Goal: Task Accomplishment & Management: Use online tool/utility

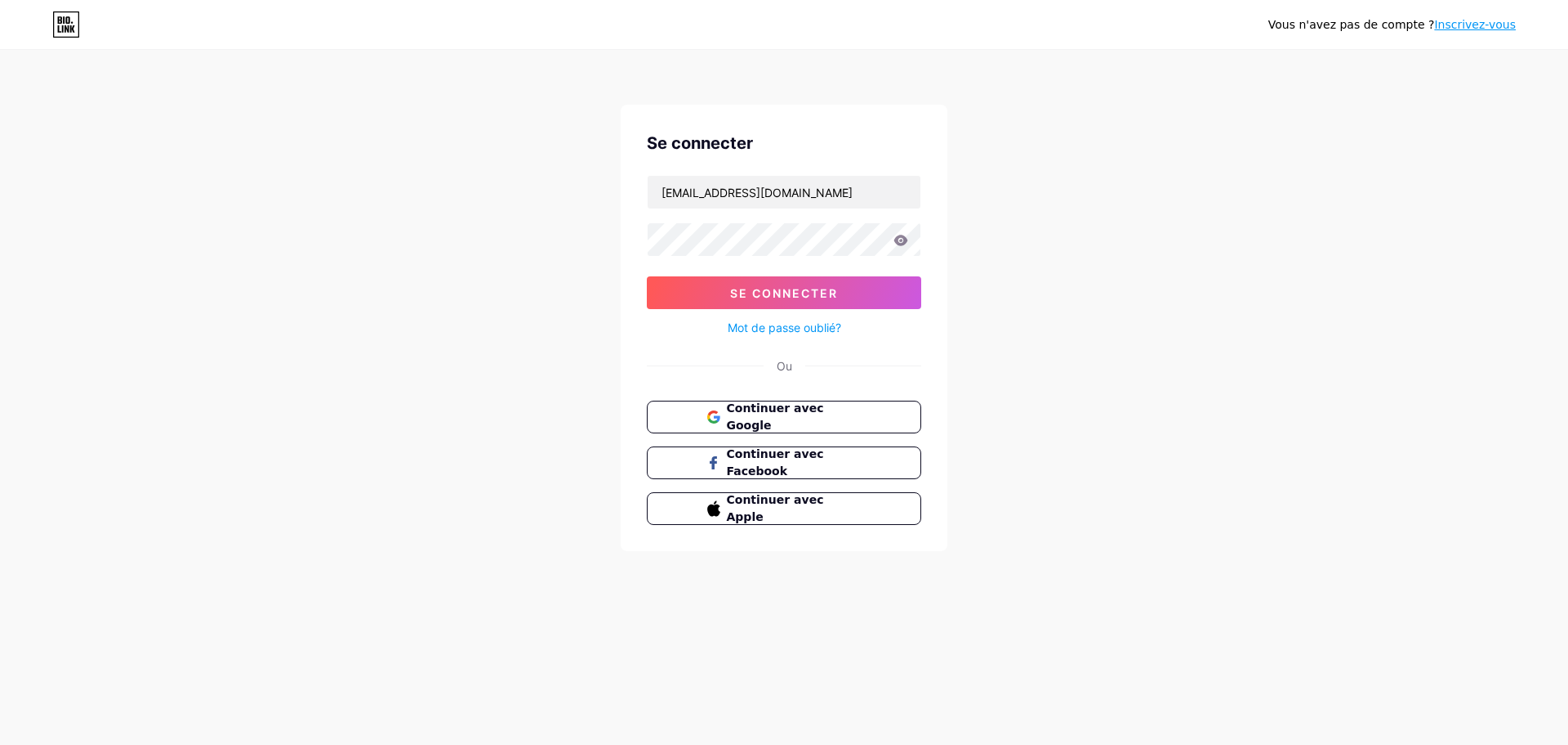
click at [830, 183] on input "[EMAIL_ADDRESS][DOMAIN_NAME]" at bounding box center [784, 191] width 273 height 32
click at [801, 298] on font "Se connecter" at bounding box center [784, 292] width 108 height 14
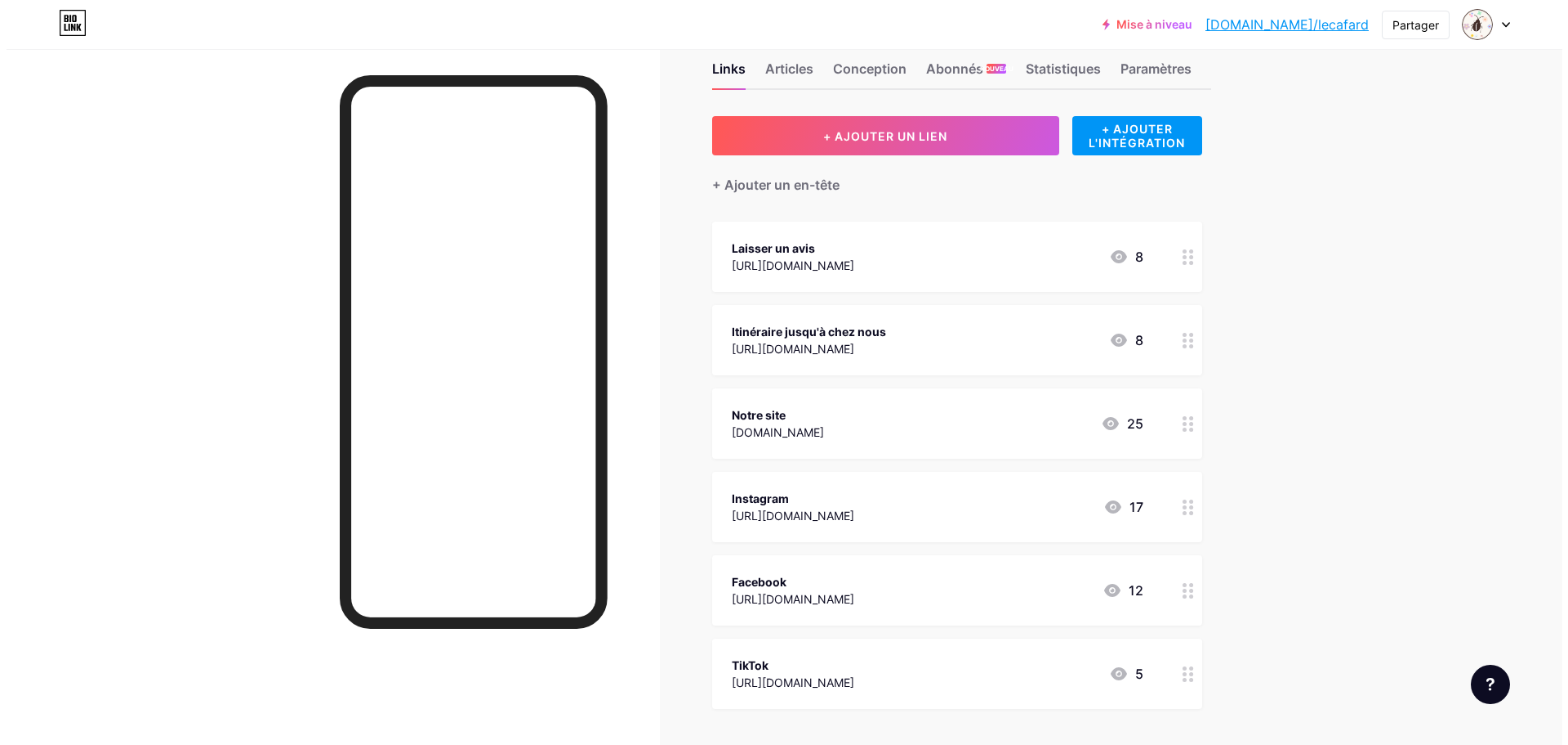
scroll to position [82, 0]
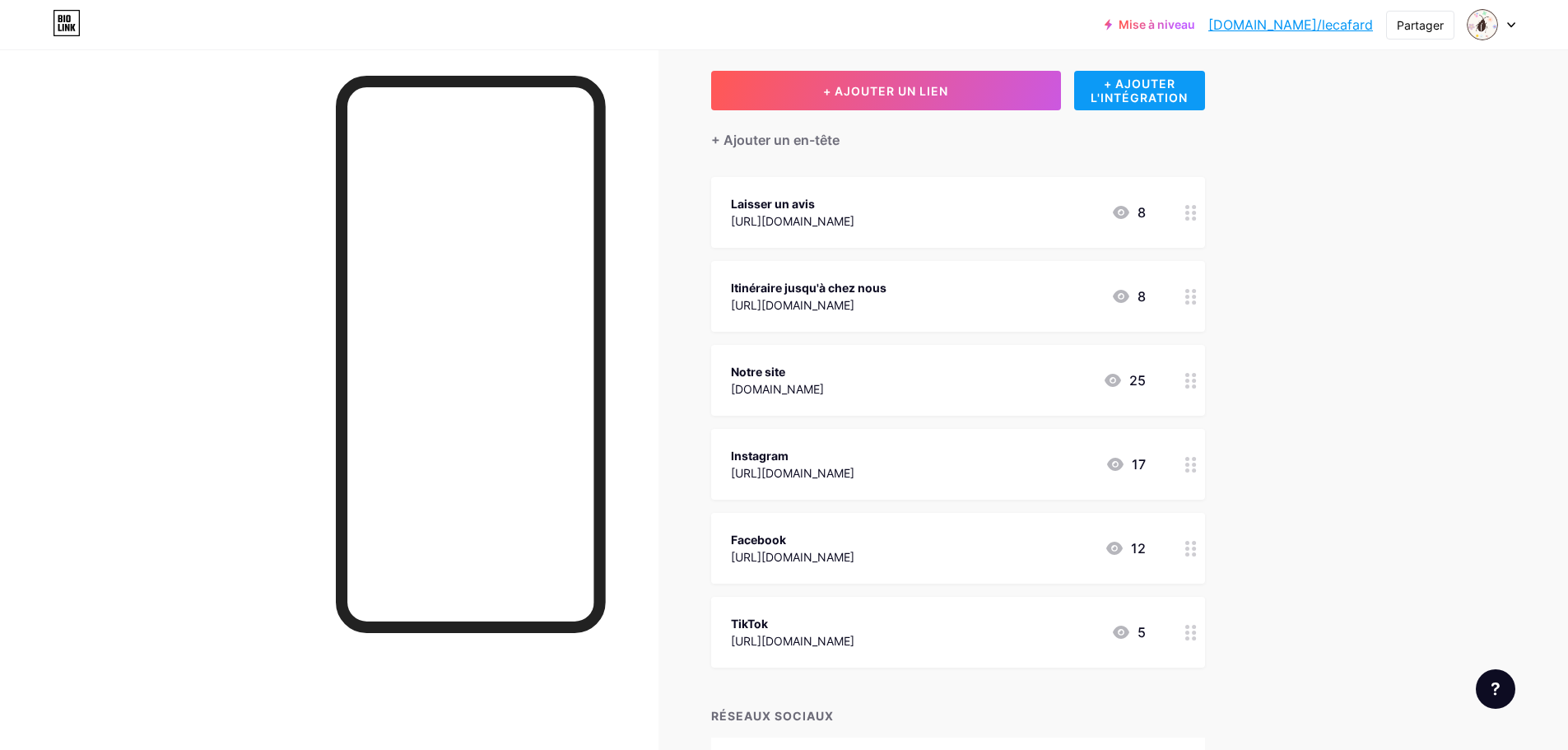
click at [1117, 92] on font "+ AJOUTER L'INTÉGRATION" at bounding box center [1139, 91] width 97 height 28
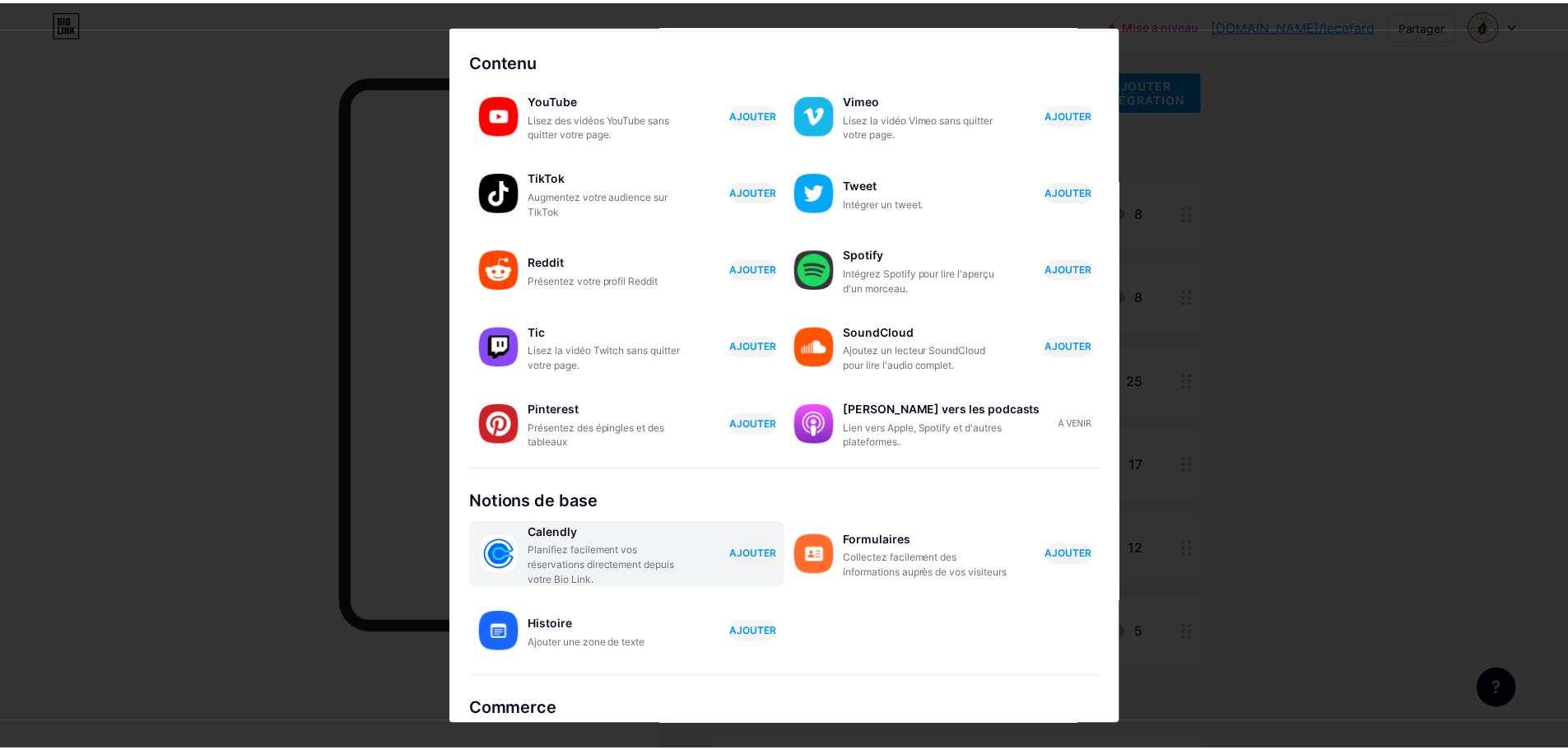
scroll to position [0, 0]
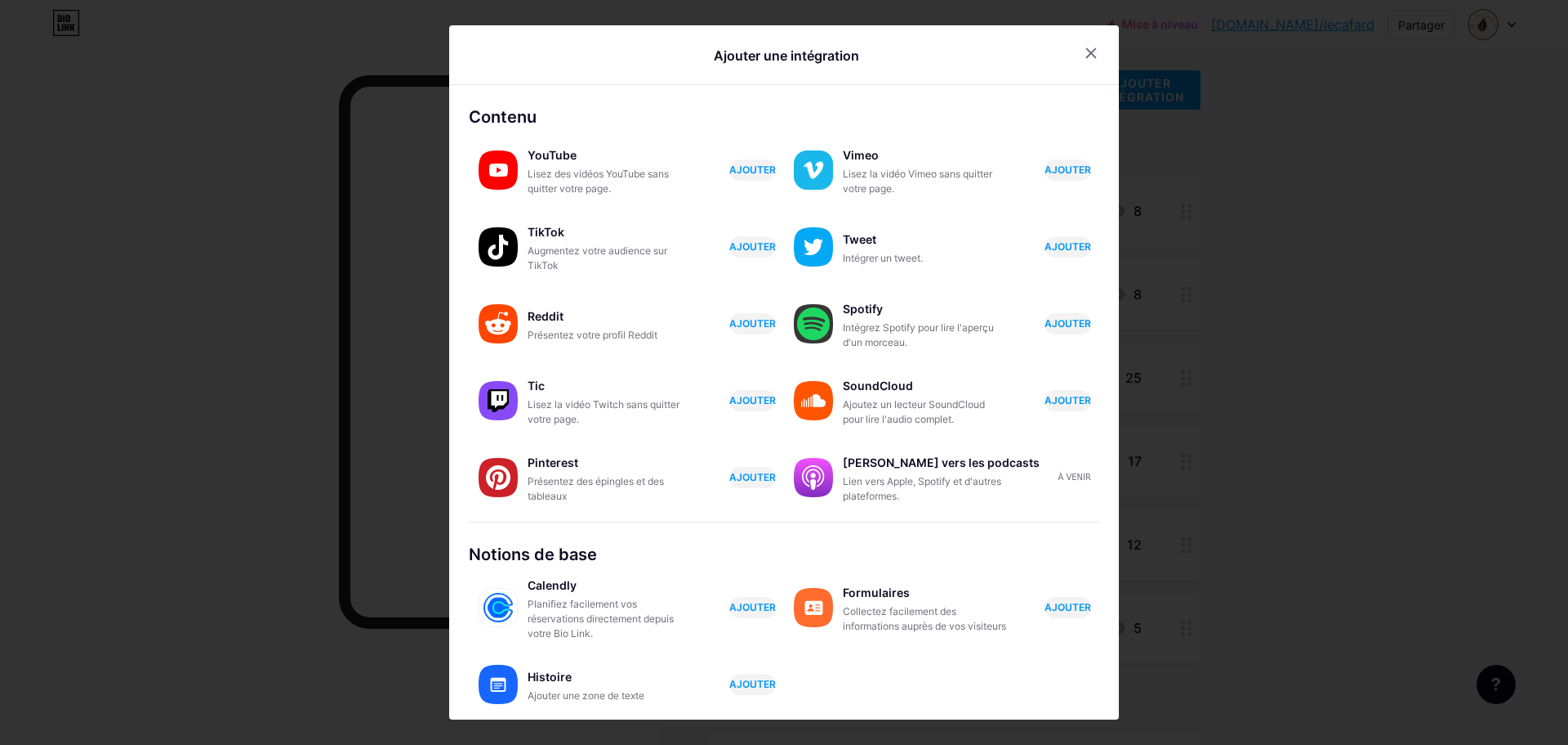
click at [1398, 199] on div at bounding box center [784, 372] width 1568 height 745
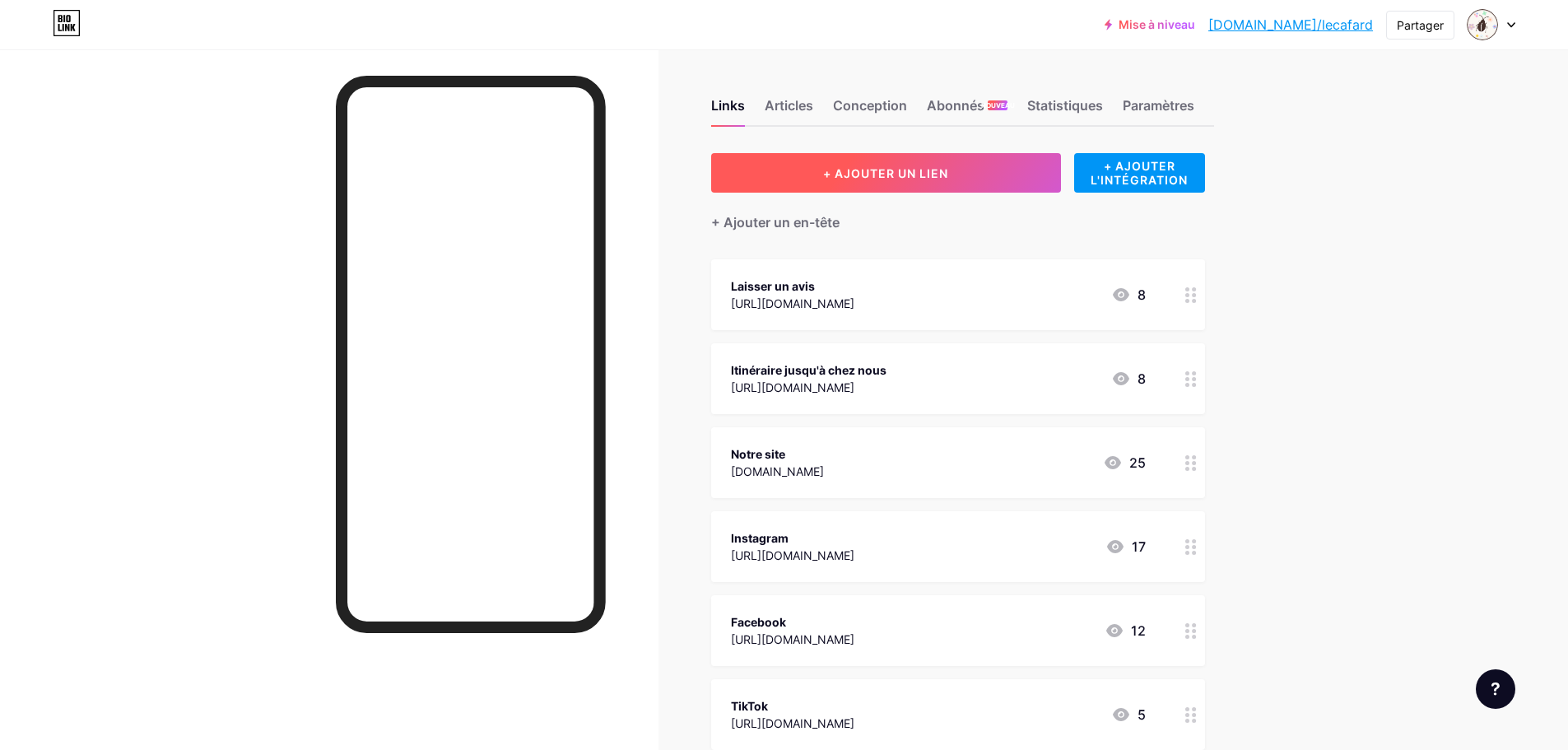
click at [963, 173] on button "+ AJOUTER UN LIEN" at bounding box center [886, 173] width 349 height 39
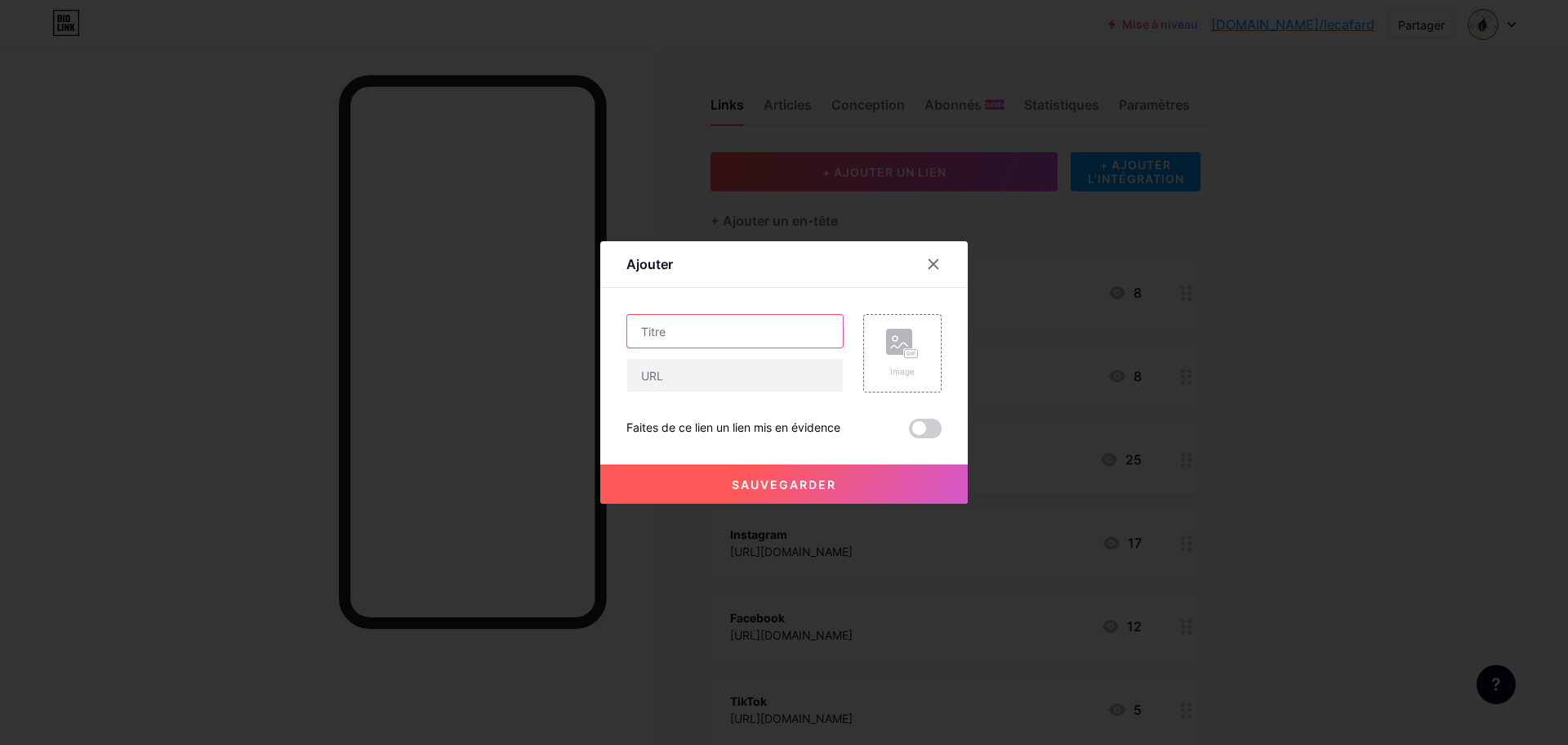
click at [733, 320] on input "text" at bounding box center [735, 330] width 216 height 32
click at [733, 392] on div "Image Faites de ce lien un lien mis en évidence Sauvegarder" at bounding box center [784, 376] width 315 height 124
paste input "[URL][DOMAIN_NAME]"
type input "[URL][DOMAIN_NAME]"
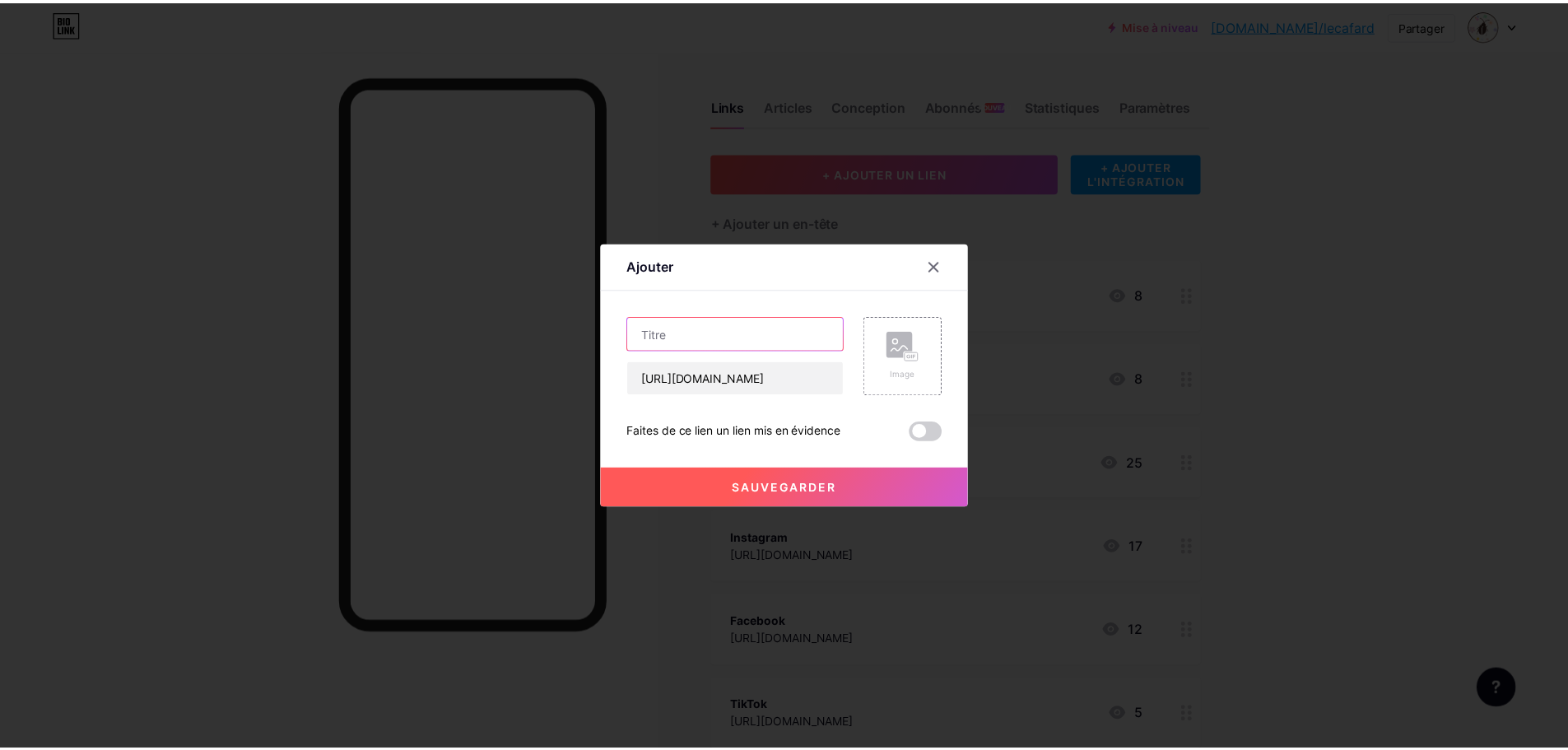
scroll to position [0, 0]
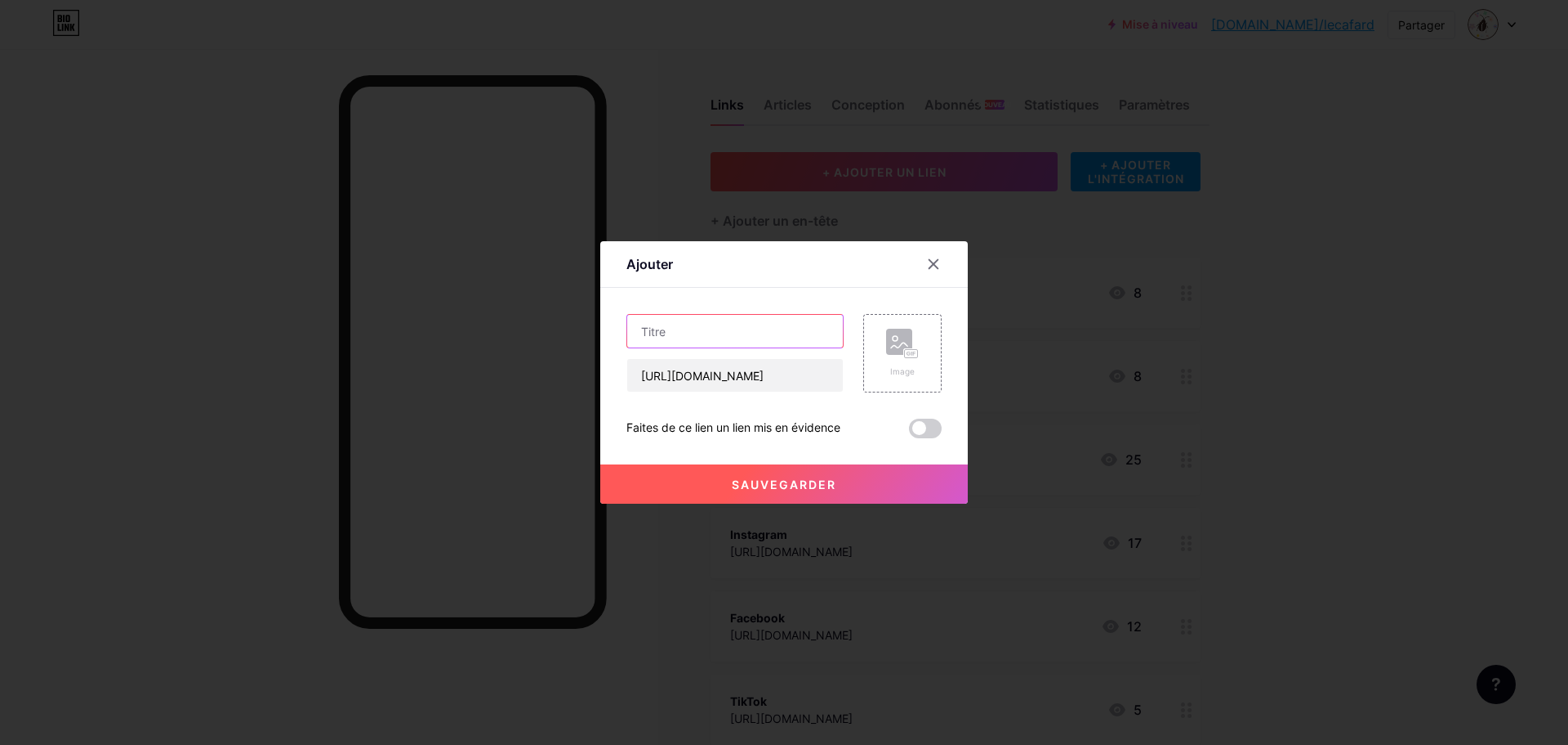
click at [695, 335] on input "text" at bounding box center [735, 330] width 216 height 32
click at [697, 325] on input "Formulaire vernissage [PERSON_NAME]" at bounding box center [735, 330] width 216 height 32
click at [759, 331] on input "Formulaire d'inscriptio, vernissage [PERSON_NAME]" at bounding box center [735, 330] width 216 height 32
click at [758, 332] on input "Formulaire d'inscriptio, vernissage [PERSON_NAME]" at bounding box center [735, 330] width 216 height 32
type input "Formulaire d'inscription vernissage [PERSON_NAME]"
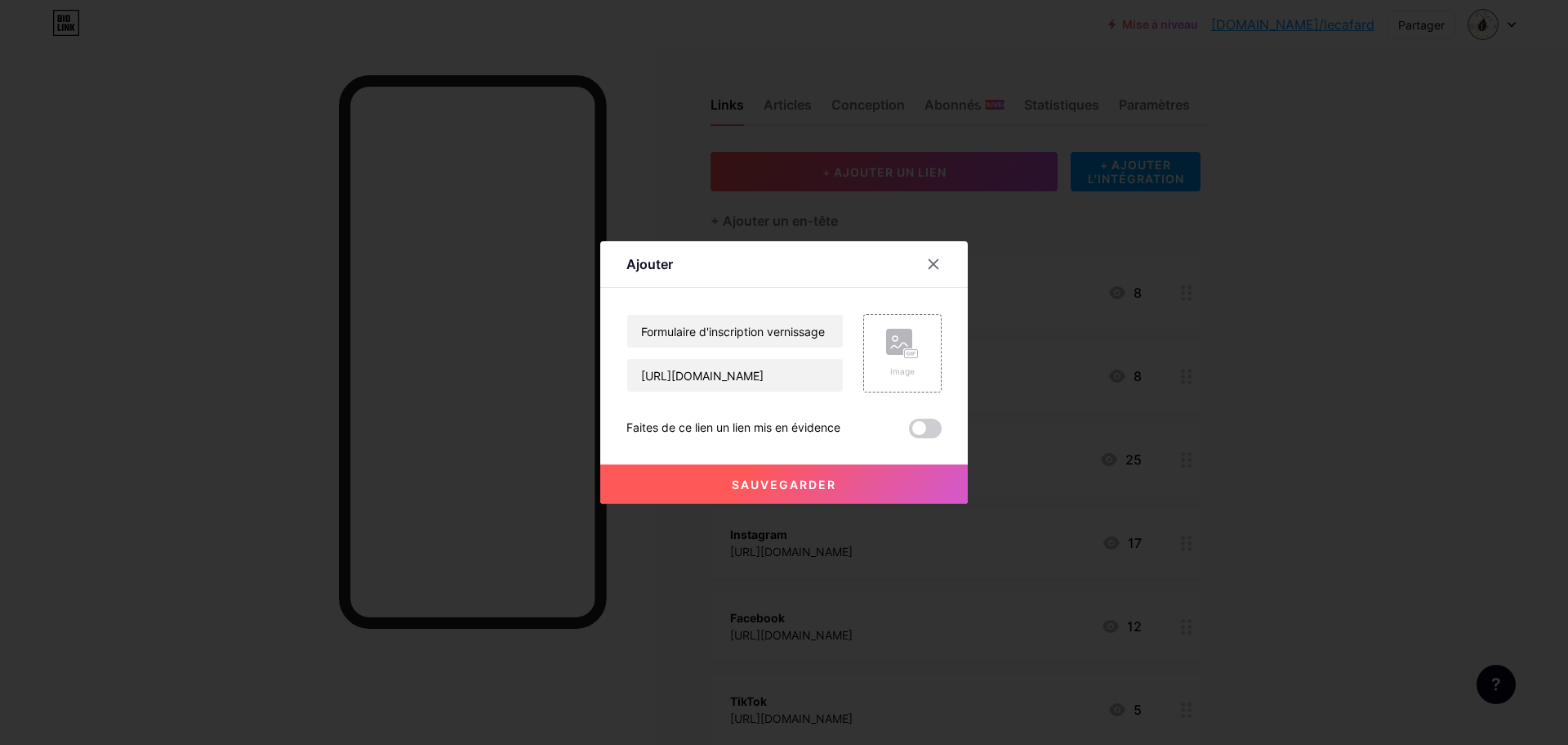
click at [861, 483] on button "Sauvegarder" at bounding box center [784, 483] width 367 height 39
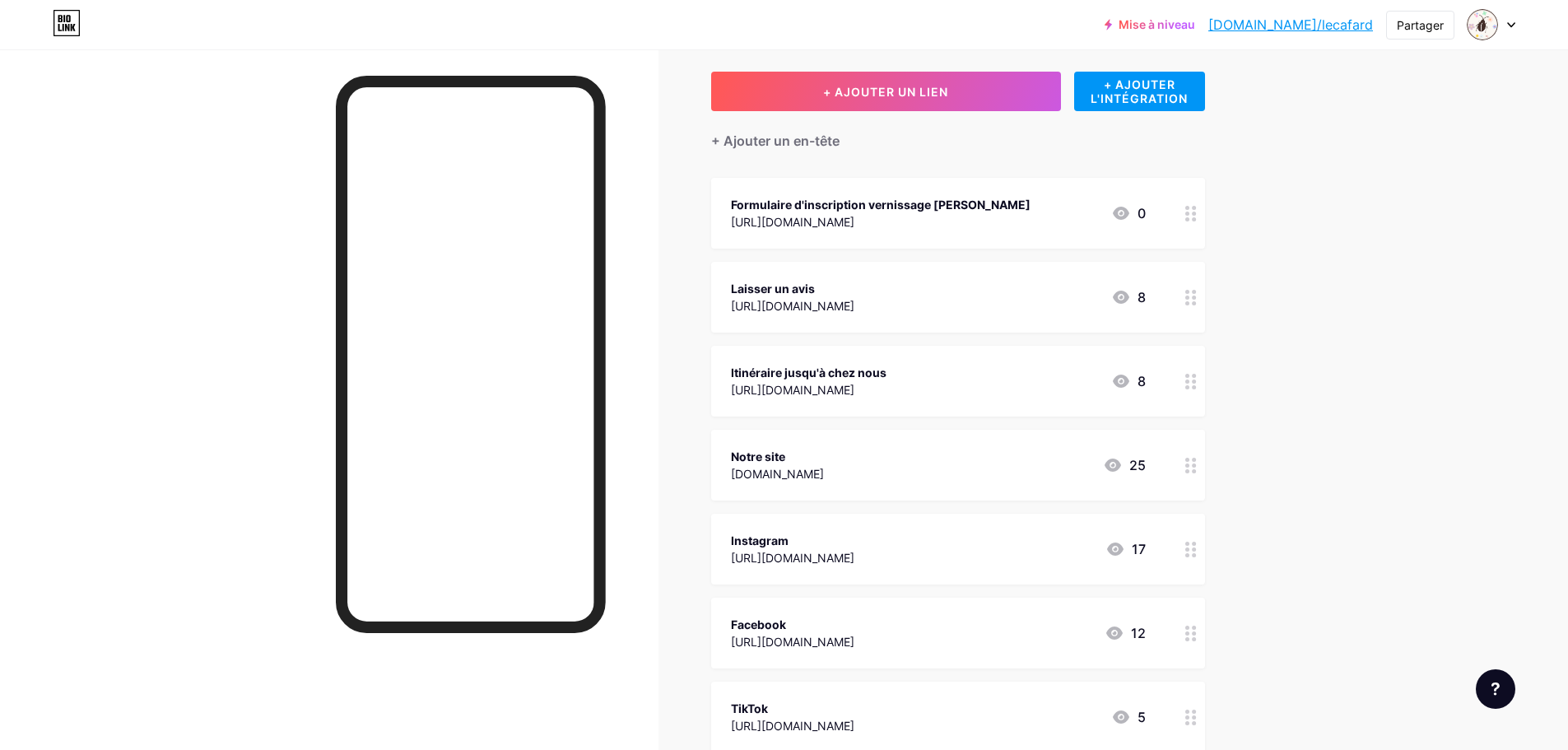
scroll to position [82, 0]
click at [1031, 197] on div "Formulaire d'inscription vernissage [PERSON_NAME]" at bounding box center [880, 204] width 300 height 18
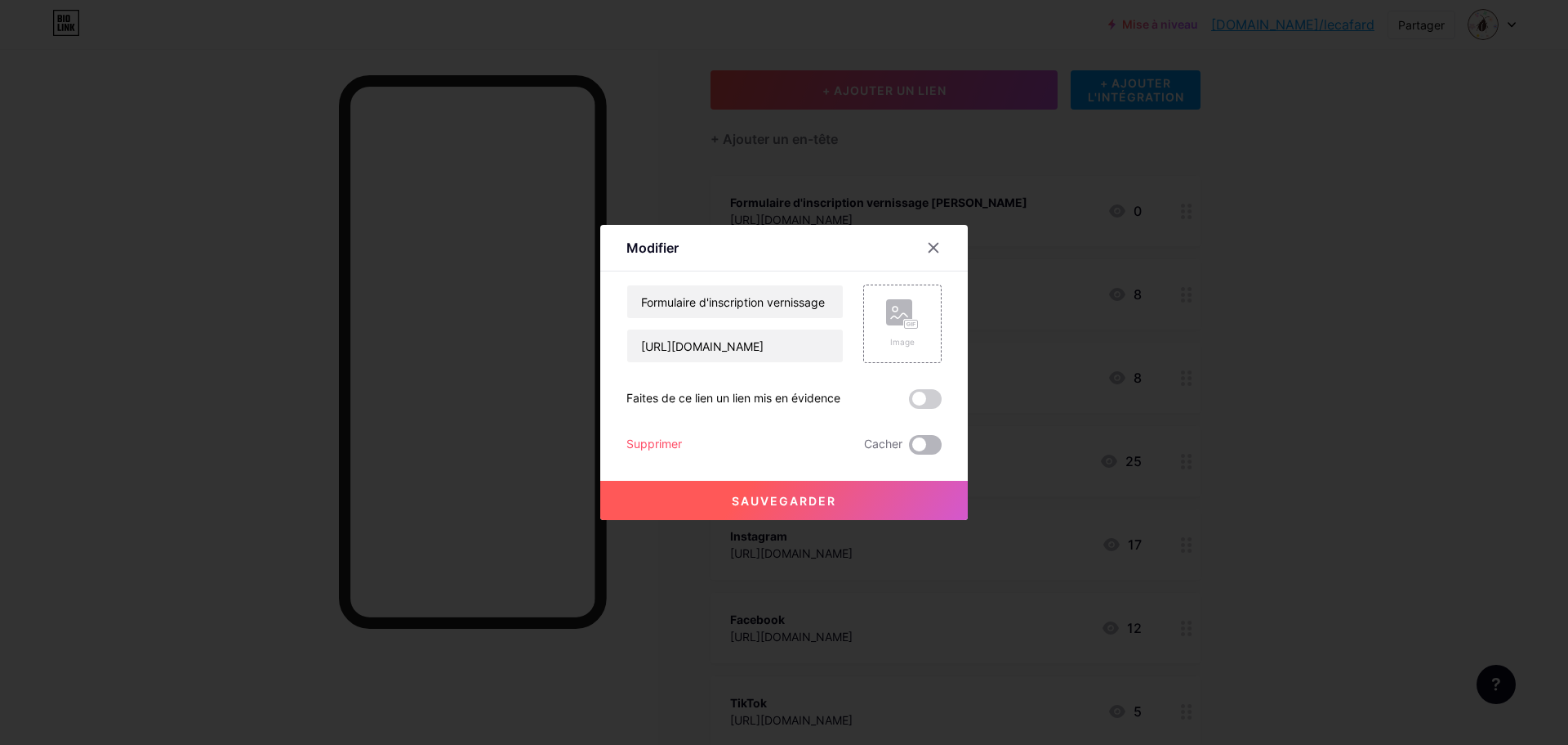
click at [916, 444] on span at bounding box center [925, 444] width 32 height 19
click at [910, 449] on input "checkbox" at bounding box center [910, 449] width 0 height 0
click at [913, 492] on button "Sauvegarder" at bounding box center [784, 500] width 367 height 39
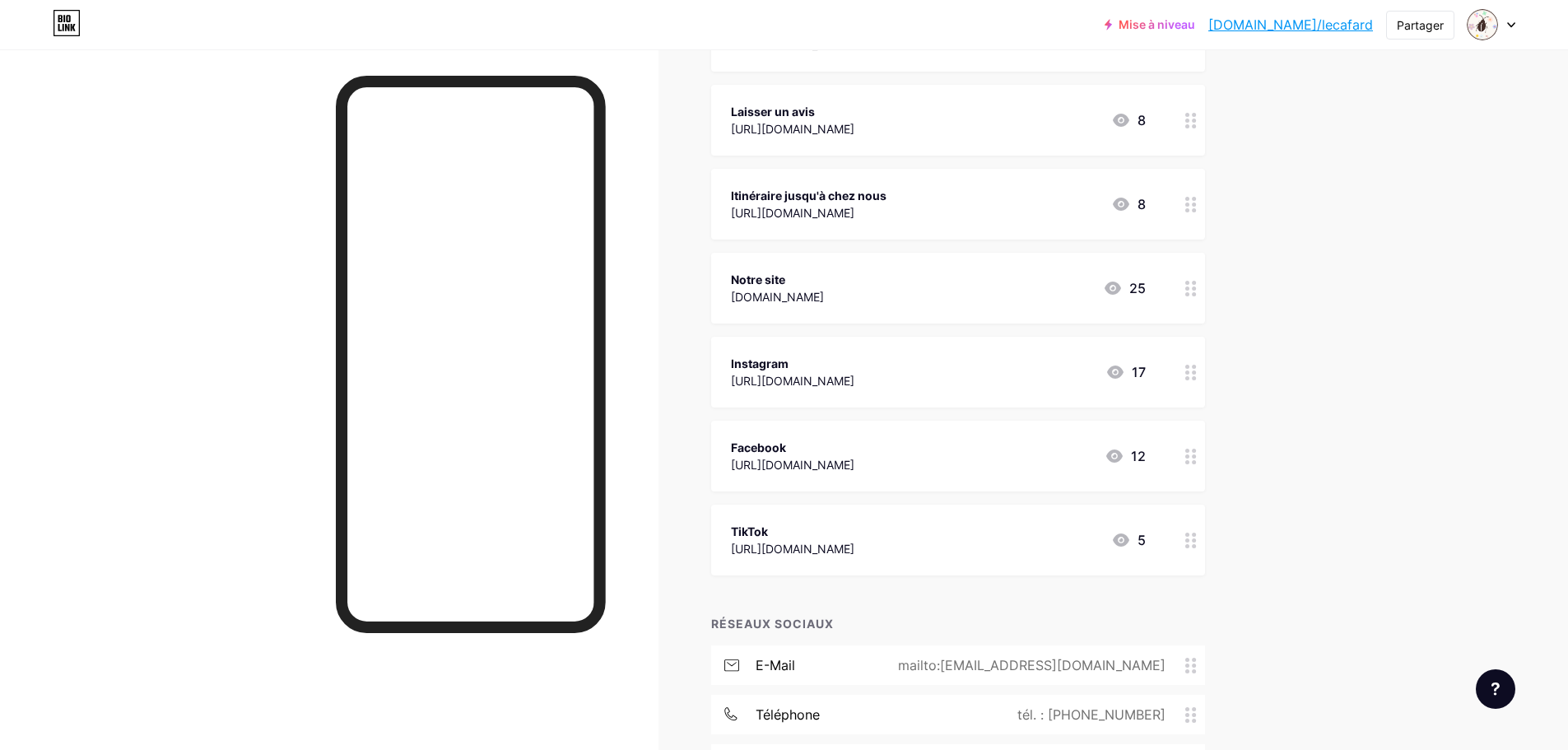
scroll to position [374, 0]
